Goal: Navigation & Orientation: Find specific page/section

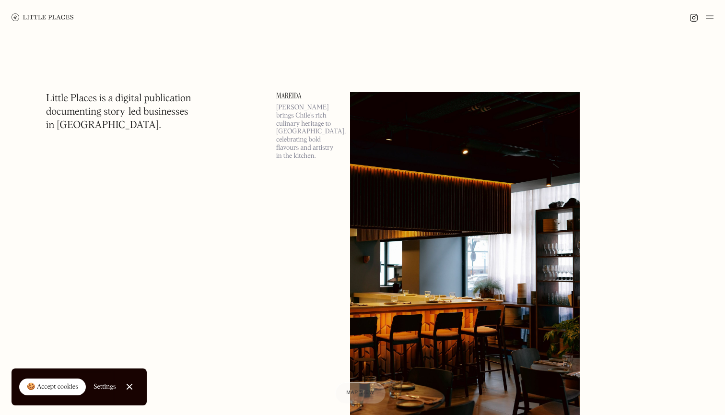
click at [707, 11] on div at bounding box center [362, 17] width 725 height 35
click at [709, 17] on img at bounding box center [710, 18] width 8 height 12
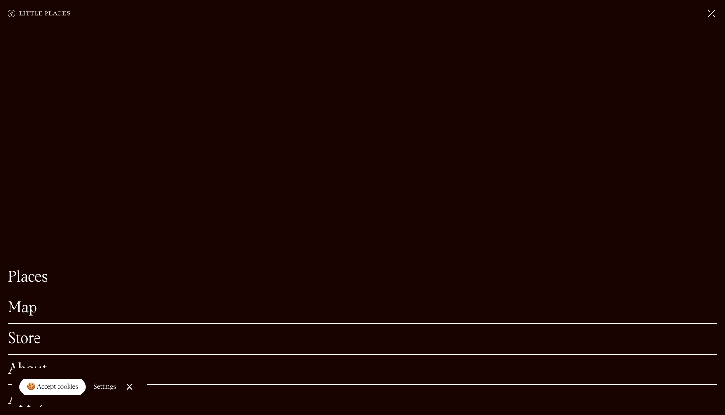
scroll to position [969, 0]
click at [130, 389] on link "Close Cookie Popup" at bounding box center [129, 386] width 19 height 19
click at [33, 398] on link "Apply" at bounding box center [363, 399] width 710 height 15
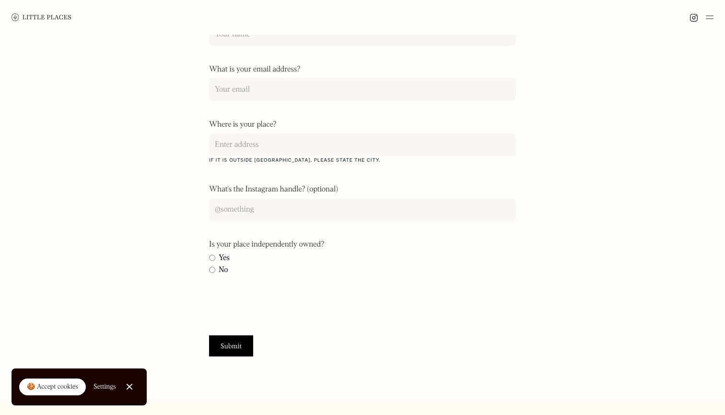
scroll to position [246, 0]
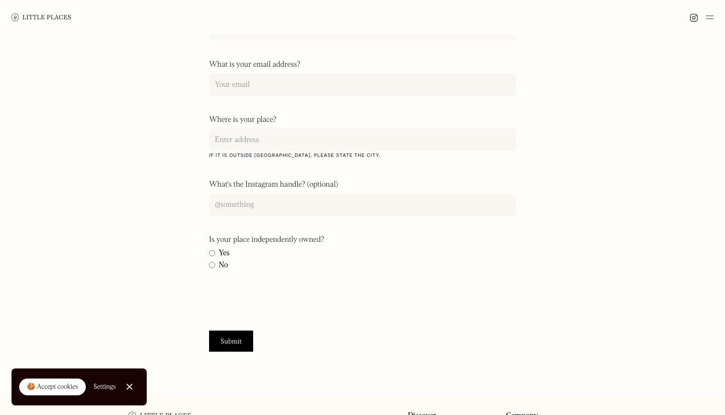
click at [711, 21] on img at bounding box center [710, 18] width 8 height 12
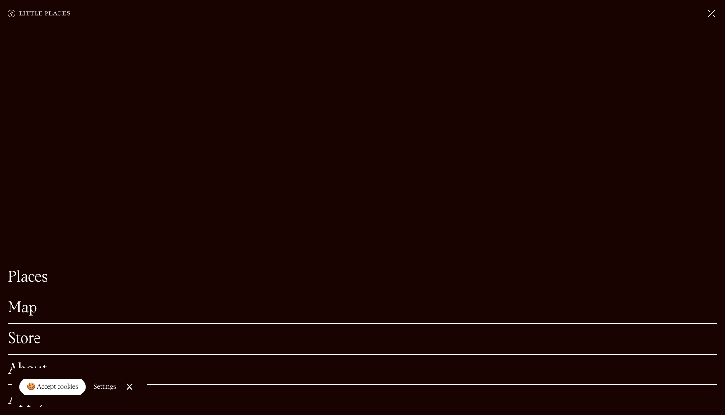
scroll to position [343, 0]
click at [40, 367] on link "About" at bounding box center [363, 369] width 710 height 15
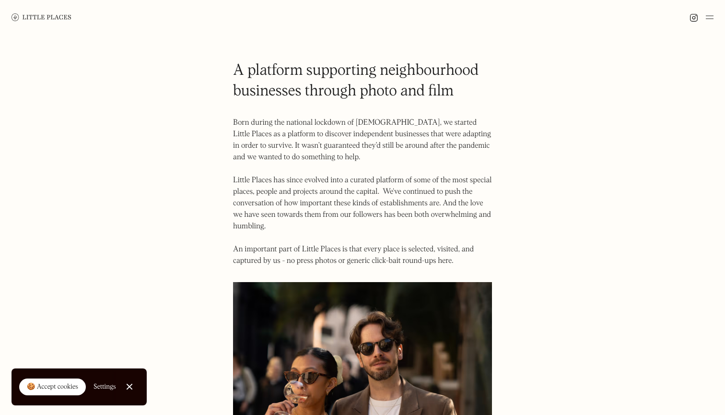
click at [708, 14] on img at bounding box center [710, 18] width 8 height 12
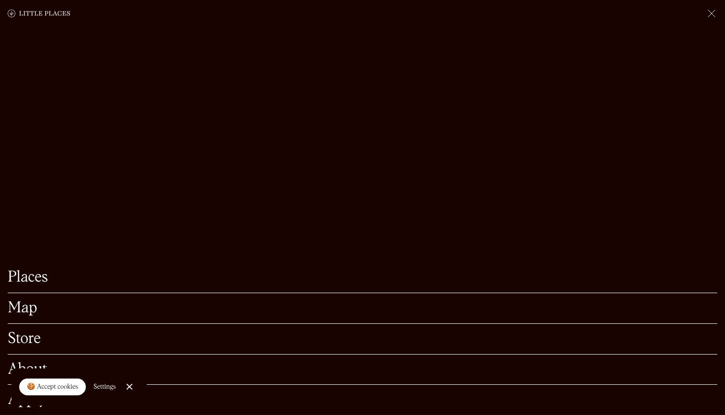
click at [65, 390] on div "🍪 Accept cookies" at bounding box center [52, 387] width 51 height 10
click at [38, 377] on link "About" at bounding box center [363, 369] width 710 height 15
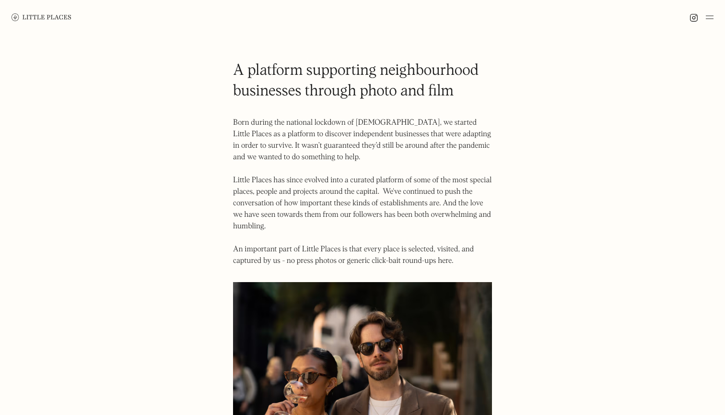
scroll to position [9, 0]
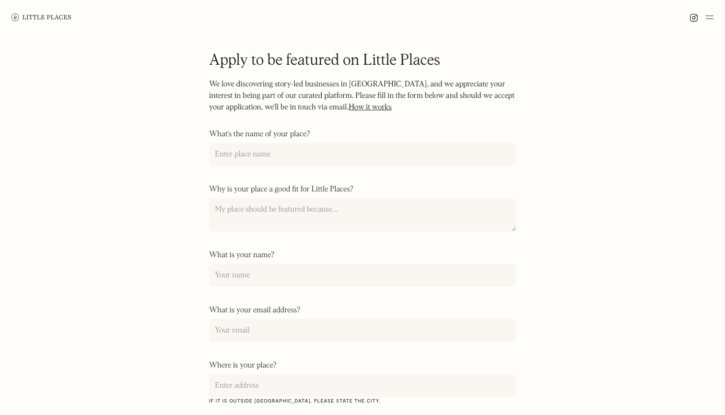
click at [62, 26] on link at bounding box center [42, 17] width 60 height 35
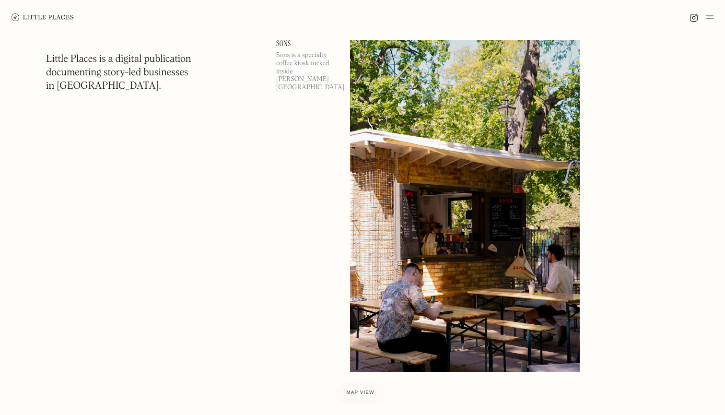
scroll to position [7068, 0]
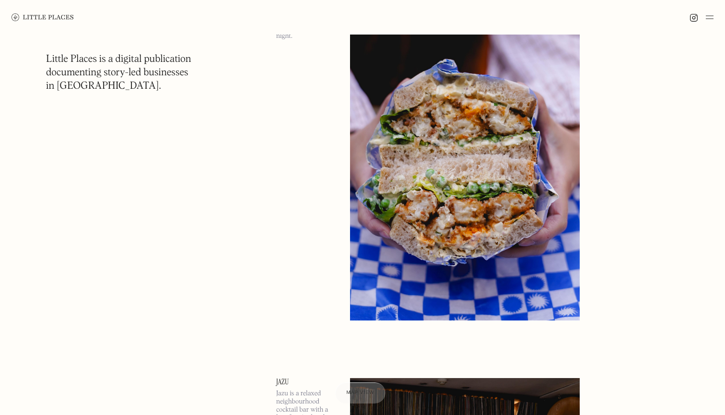
scroll to position [8305, 0]
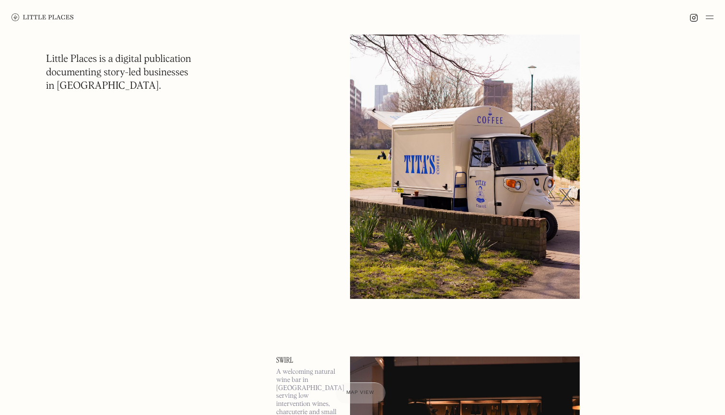
click at [710, 18] on img at bounding box center [710, 18] width 8 height 12
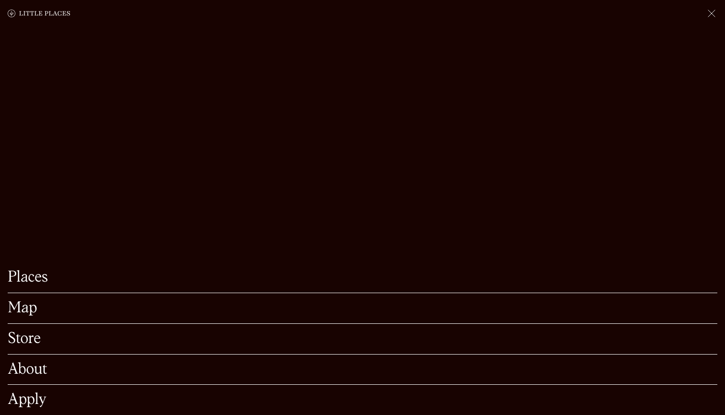
click at [38, 368] on link "About" at bounding box center [363, 369] width 710 height 15
click at [31, 401] on link "Apply" at bounding box center [363, 399] width 710 height 15
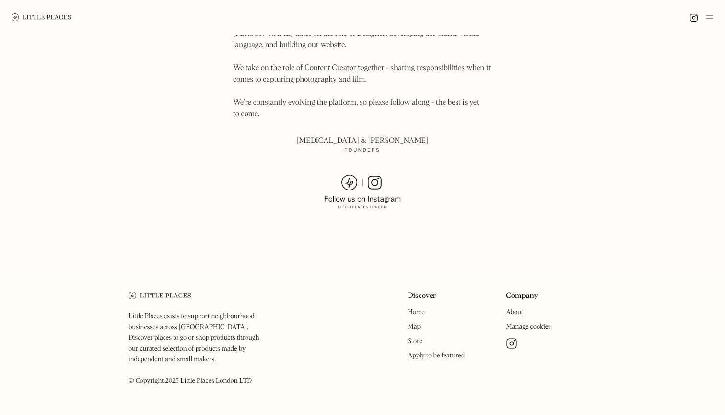
scroll to position [646, 0]
click at [523, 324] on div "Manage cookies" at bounding box center [528, 327] width 45 height 7
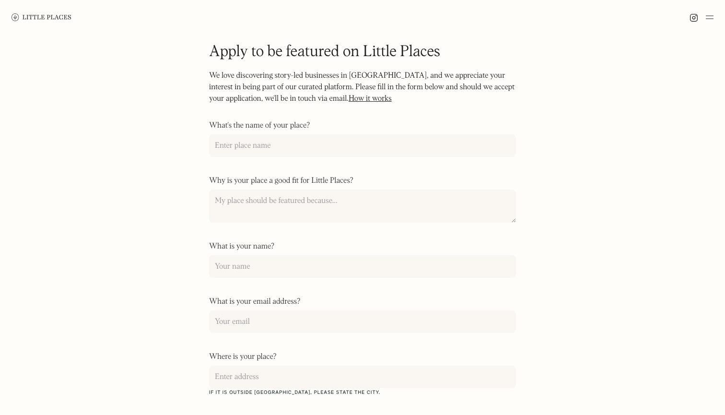
scroll to position [19, 0]
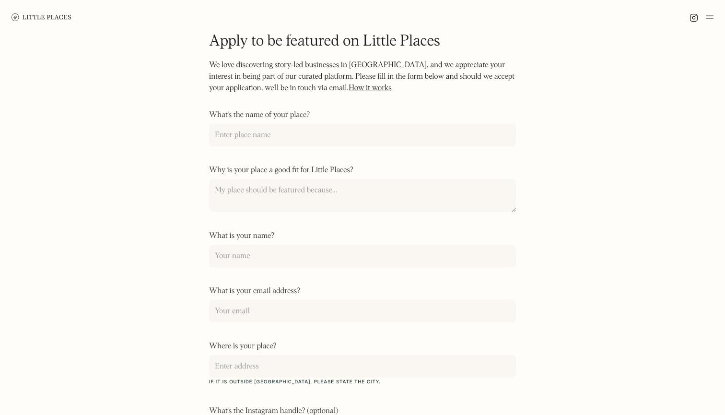
click at [694, 15] on img at bounding box center [694, 17] width 9 height 9
